Goal: Information Seeking & Learning: Learn about a topic

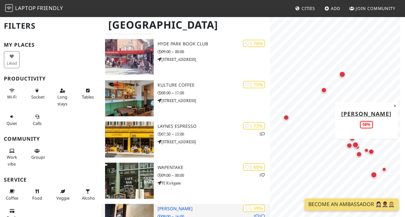
scroll to position [249, 0]
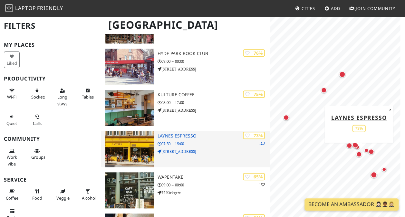
click at [224, 136] on h3 "Laynes Espresso" at bounding box center [213, 135] width 112 height 5
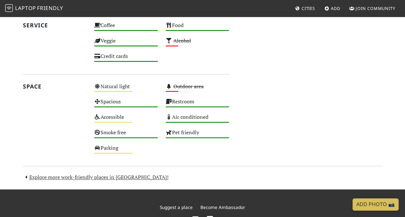
scroll to position [411, 0]
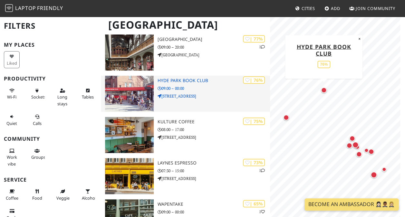
scroll to position [257, 0]
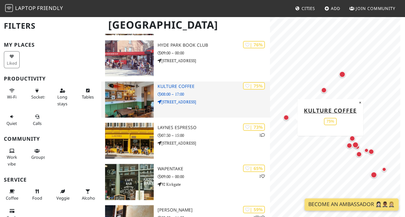
click at [221, 97] on div "| 75% Kulture Coffee 08:00 – 17:00 380 Kirkstall Road" at bounding box center [213, 99] width 112 height 36
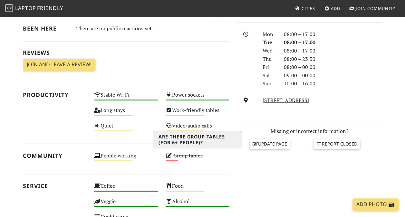
scroll to position [161, 0]
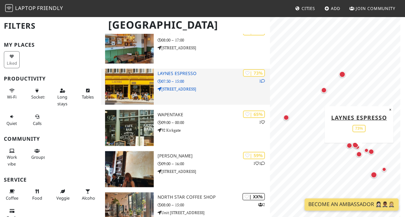
scroll to position [322, 0]
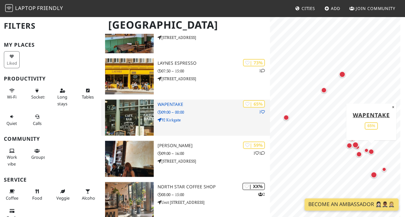
click at [217, 118] on p "92 Kirkgate" at bounding box center [213, 120] width 112 height 6
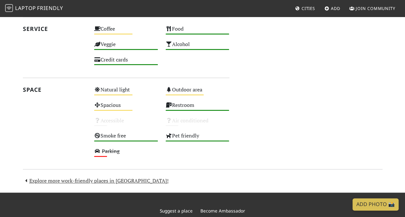
scroll to position [322, 0]
